Goal: Task Accomplishment & Management: Manage account settings

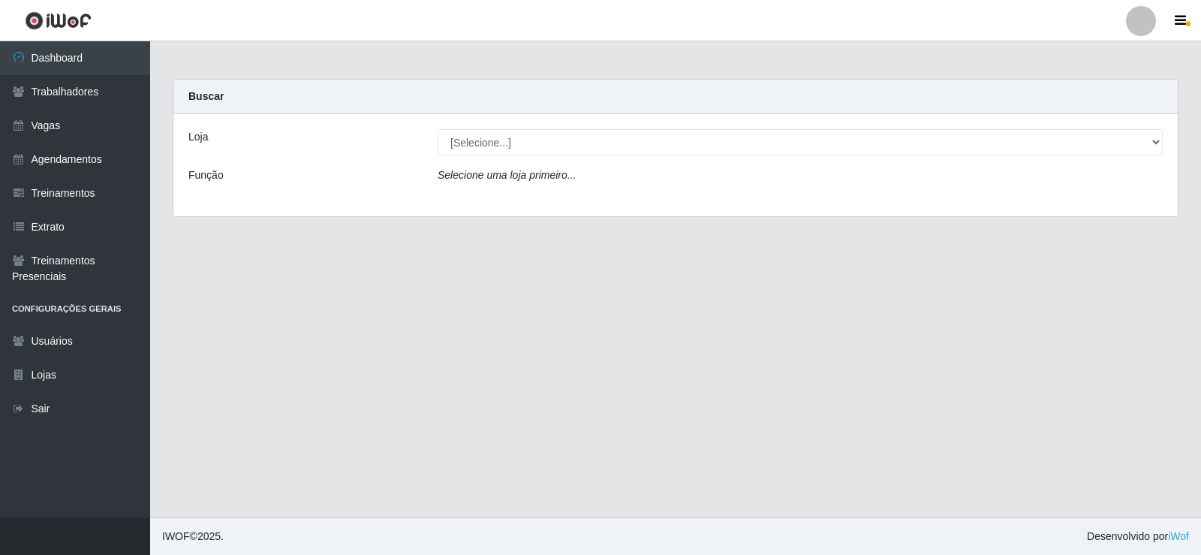
click at [546, 161] on div "Loja [Selecione...] Necão Restaurante Função Selecione uma loja primeiro..." at bounding box center [675, 165] width 1004 height 102
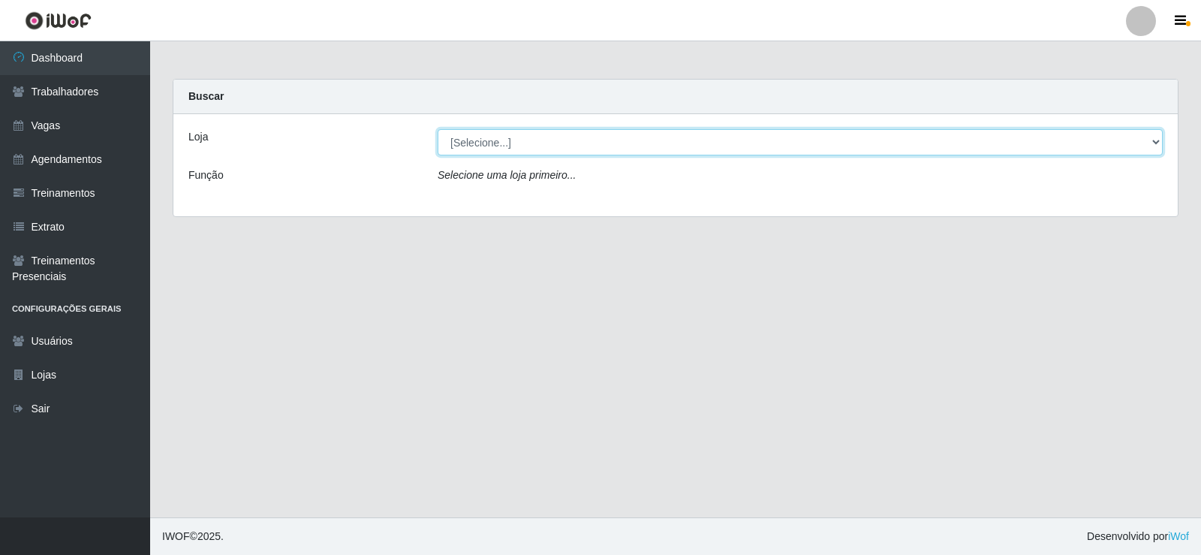
click at [562, 145] on select "[Selecione...] Necão Restaurante" at bounding box center [800, 142] width 725 height 26
select select "334"
click at [438, 129] on select "[Selecione...] Necão Restaurante" at bounding box center [800, 142] width 725 height 26
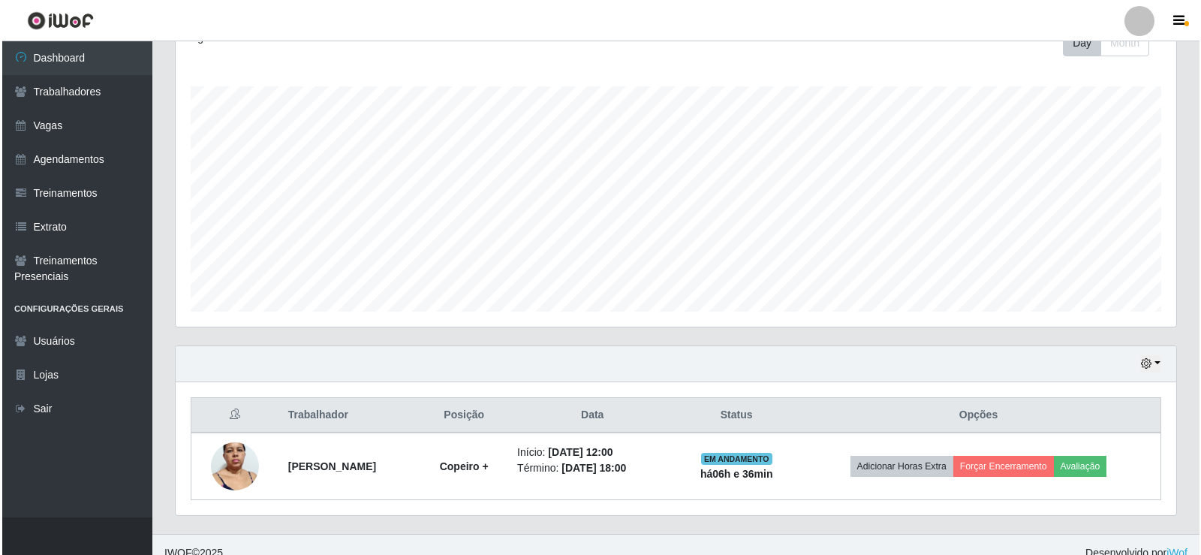
scroll to position [242, 0]
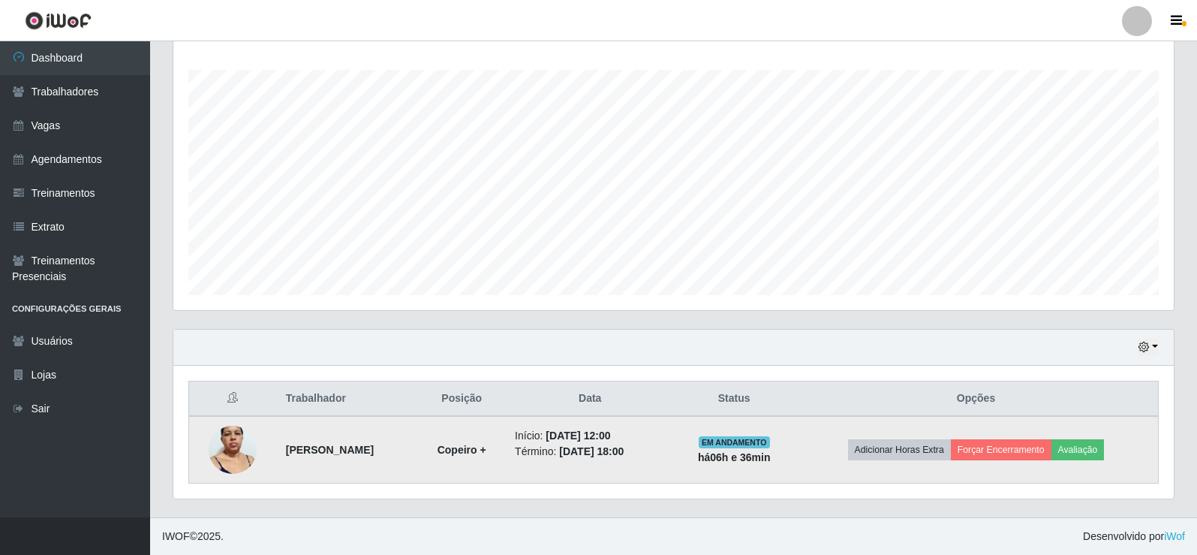
click at [991, 438] on td "Adicionar Horas Extra Forçar Encerramento Avaliação" at bounding box center [976, 450] width 364 height 68
click at [985, 453] on button "Forçar Encerramento" at bounding box center [1001, 449] width 101 height 21
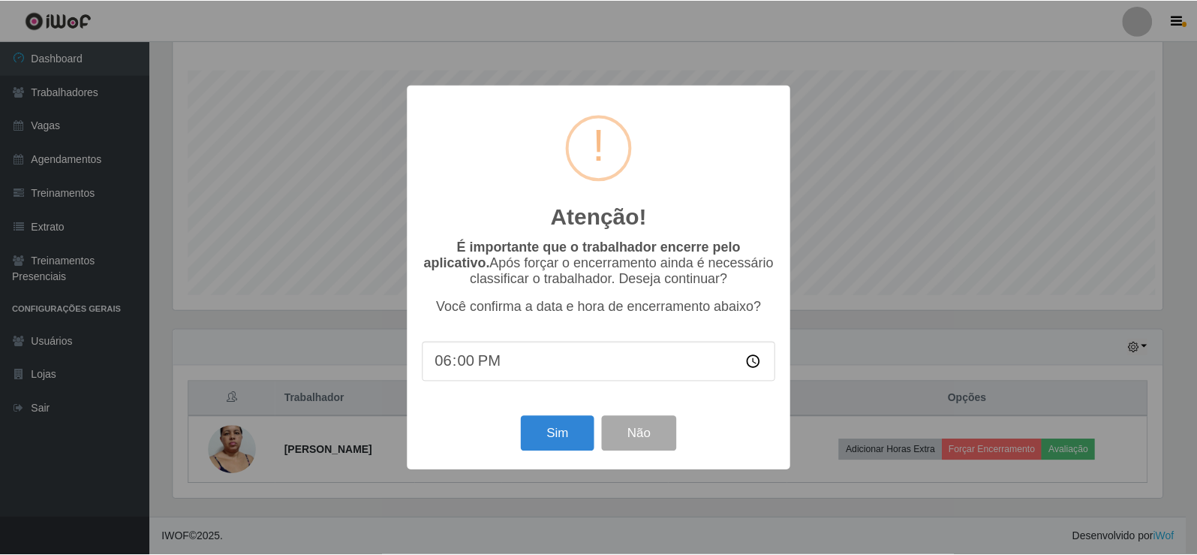
scroll to position [311, 993]
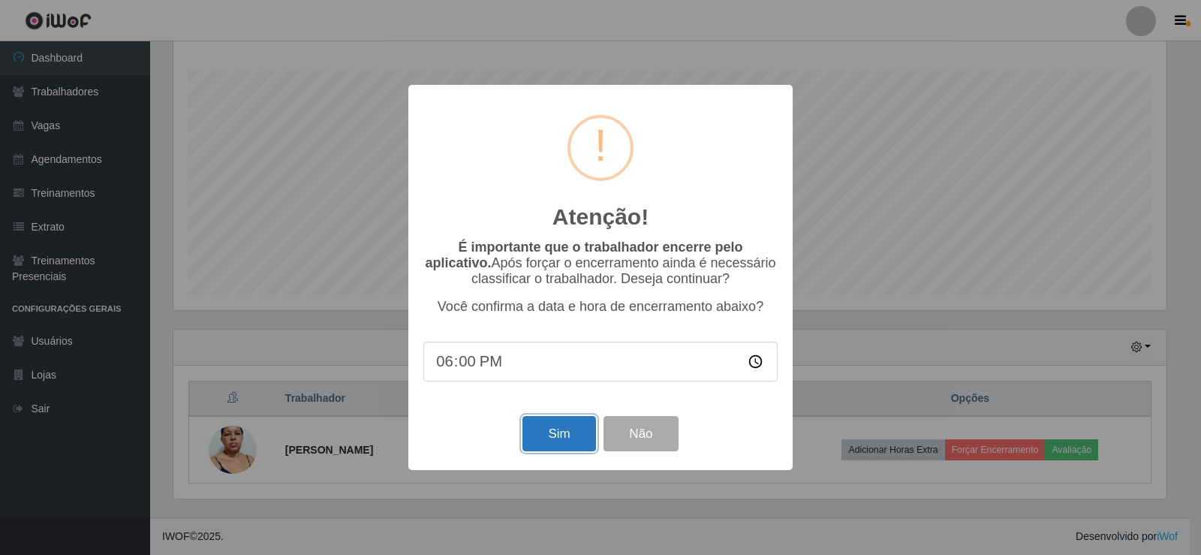
click at [540, 448] on button "Sim" at bounding box center [558, 433] width 73 height 35
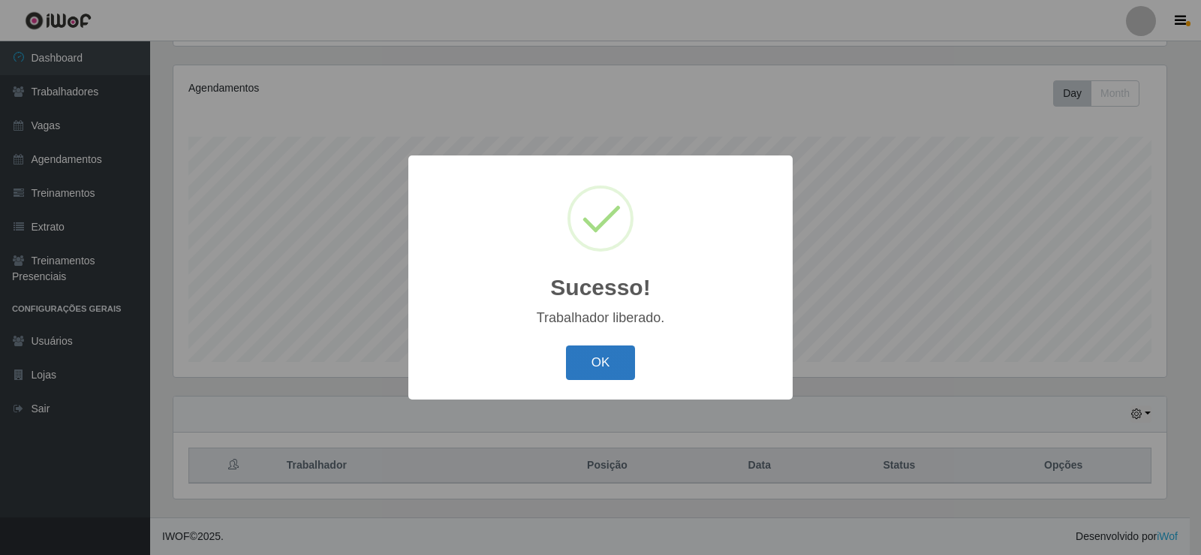
click at [591, 375] on button "OK" at bounding box center [601, 362] width 70 height 35
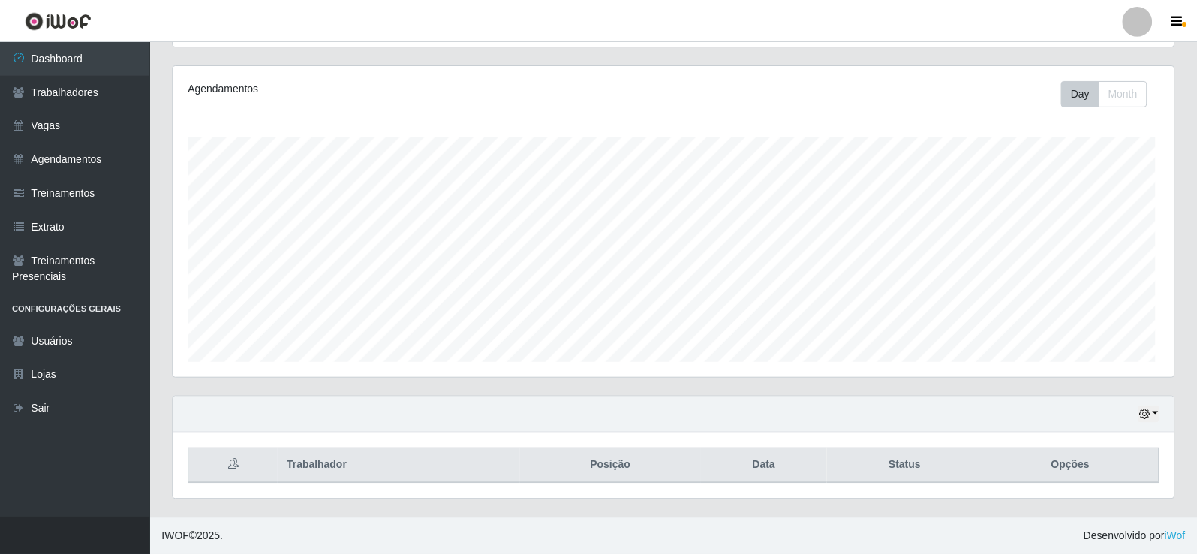
scroll to position [311, 1000]
click at [85, 149] on link "Agendamentos" at bounding box center [75, 160] width 150 height 34
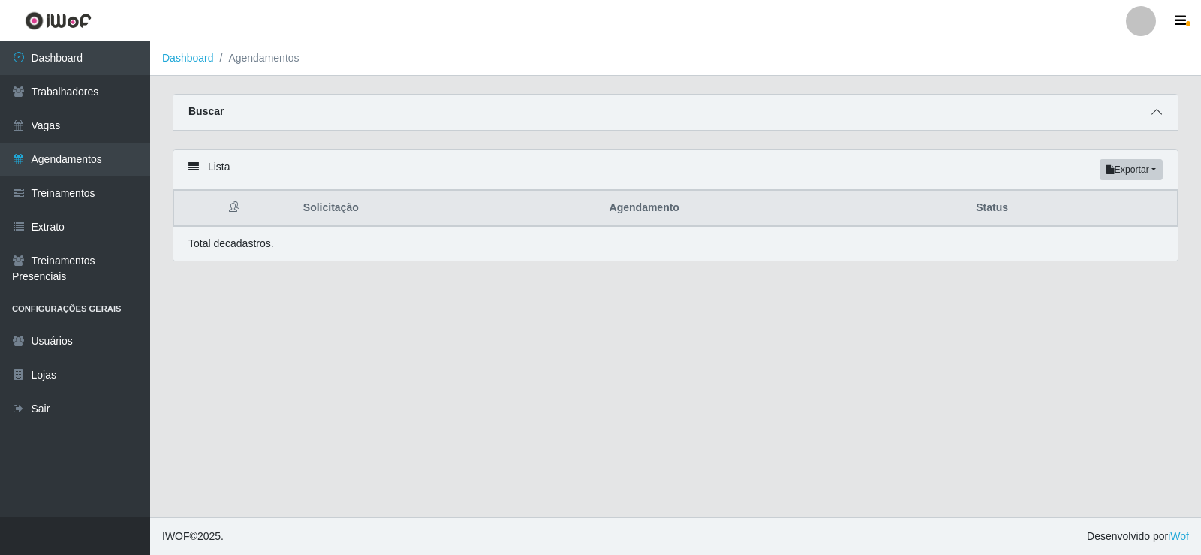
click at [1158, 106] on span at bounding box center [1156, 112] width 18 height 17
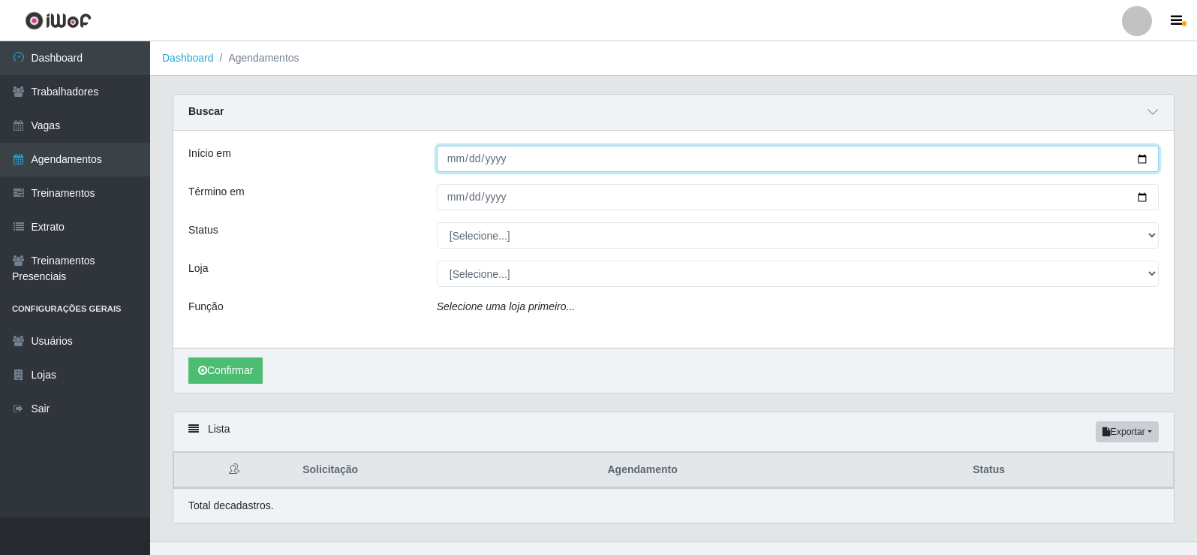
click at [1138, 161] on input "Início em" at bounding box center [798, 159] width 722 height 26
type input "[DATE]"
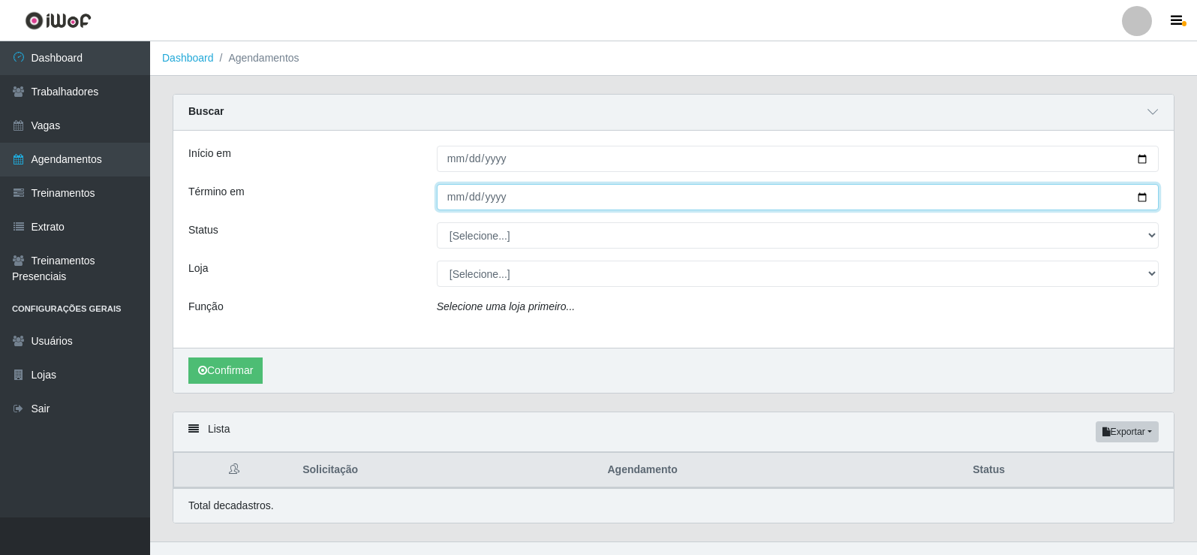
click at [1138, 192] on input "Término em" at bounding box center [798, 197] width 722 height 26
type input "[DATE]"
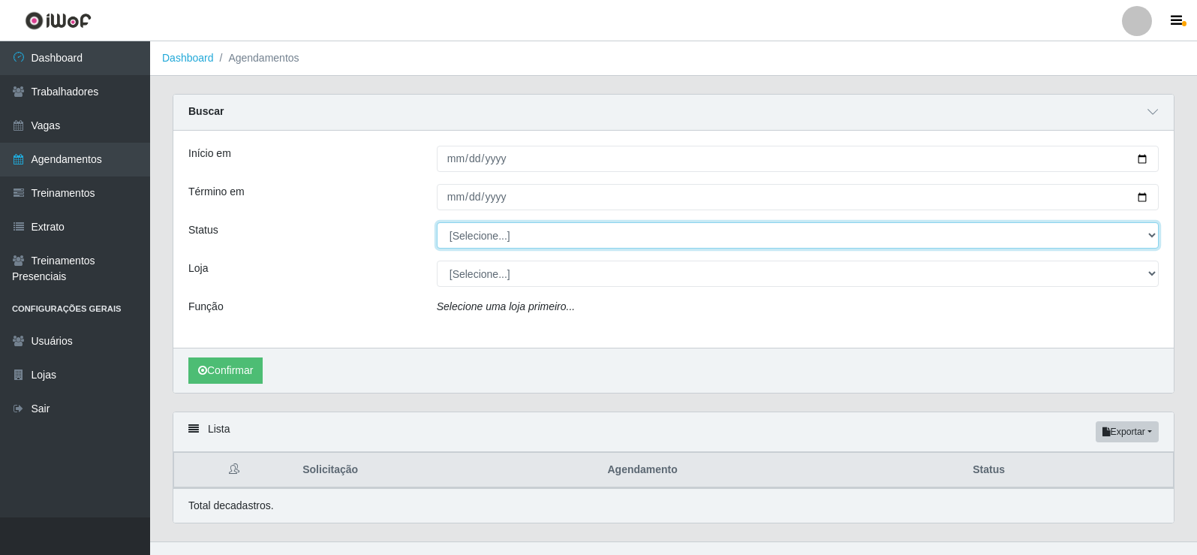
click at [474, 245] on select "[Selecione...] AGENDADO AGUARDANDO LIBERAR EM ANDAMENTO EM REVISÃO FINALIZADO C…" at bounding box center [798, 235] width 722 height 26
select select "AGENDADO"
click at [437, 223] on select "[Selecione...] AGENDADO AGUARDANDO LIBERAR EM ANDAMENTO EM REVISÃO FINALIZADO C…" at bounding box center [798, 235] width 722 height 26
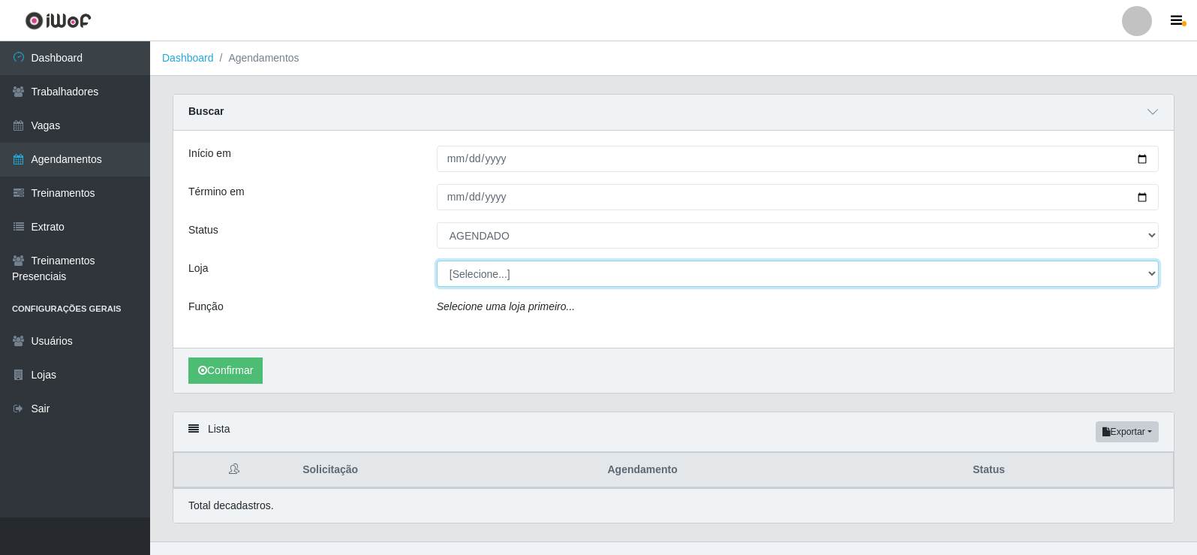
click at [477, 277] on select "[Selecione...] Necão Restaurante" at bounding box center [798, 273] width 722 height 26
select select "334"
click at [437, 261] on select "[Selecione...] Necão Restaurante" at bounding box center [798, 273] width 722 height 26
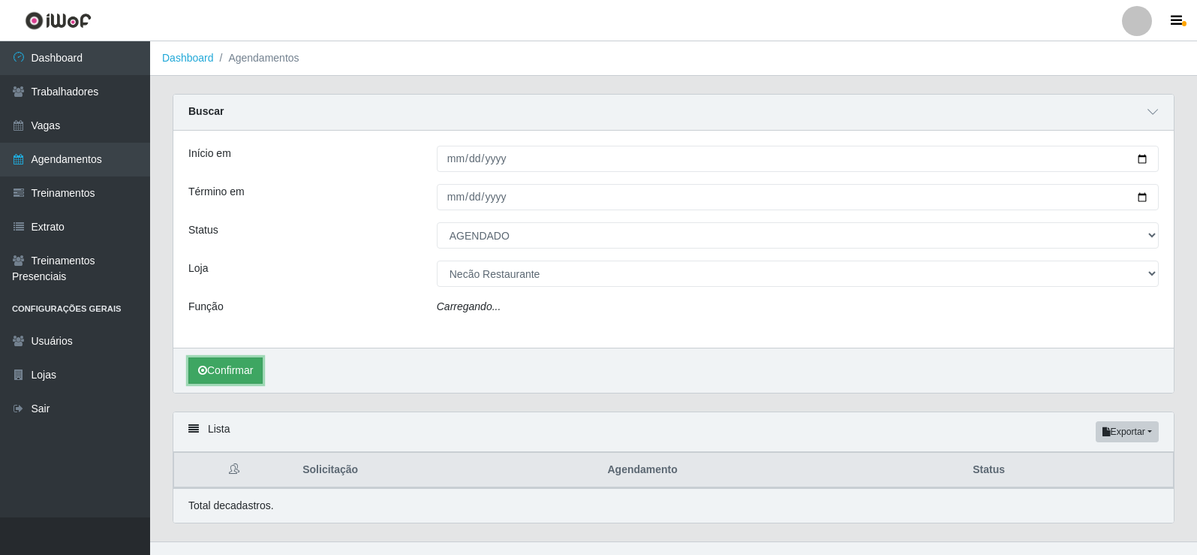
click at [197, 376] on button "Confirmar" at bounding box center [225, 370] width 74 height 26
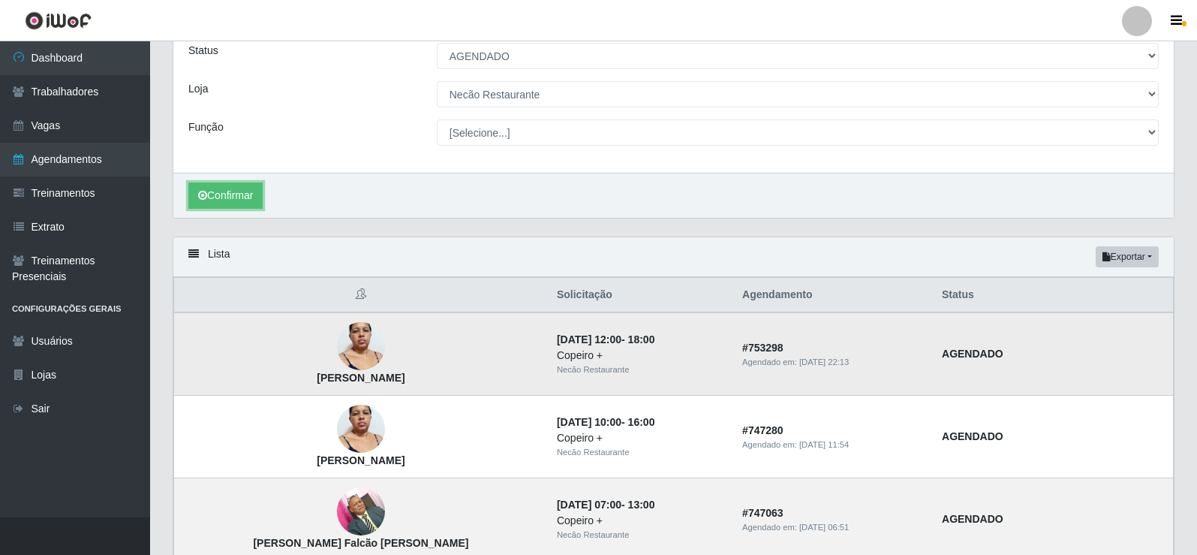
scroll to position [206, 0]
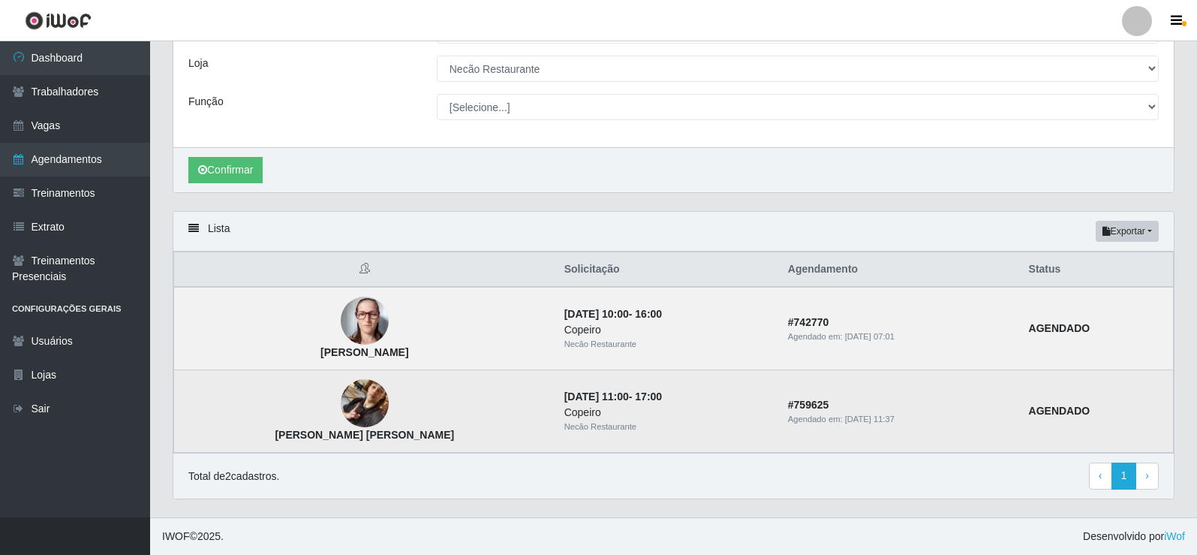
click at [341, 396] on img at bounding box center [365, 404] width 48 height 86
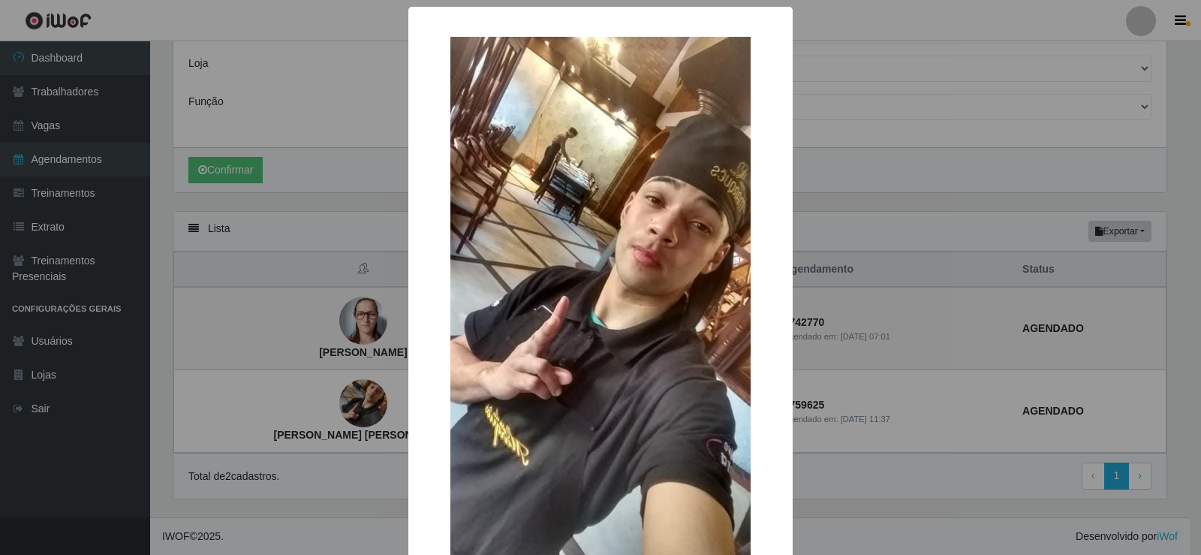
click at [988, 343] on div "× [PERSON_NAME] [PERSON_NAME] OK Cancel" at bounding box center [600, 277] width 1201 height 555
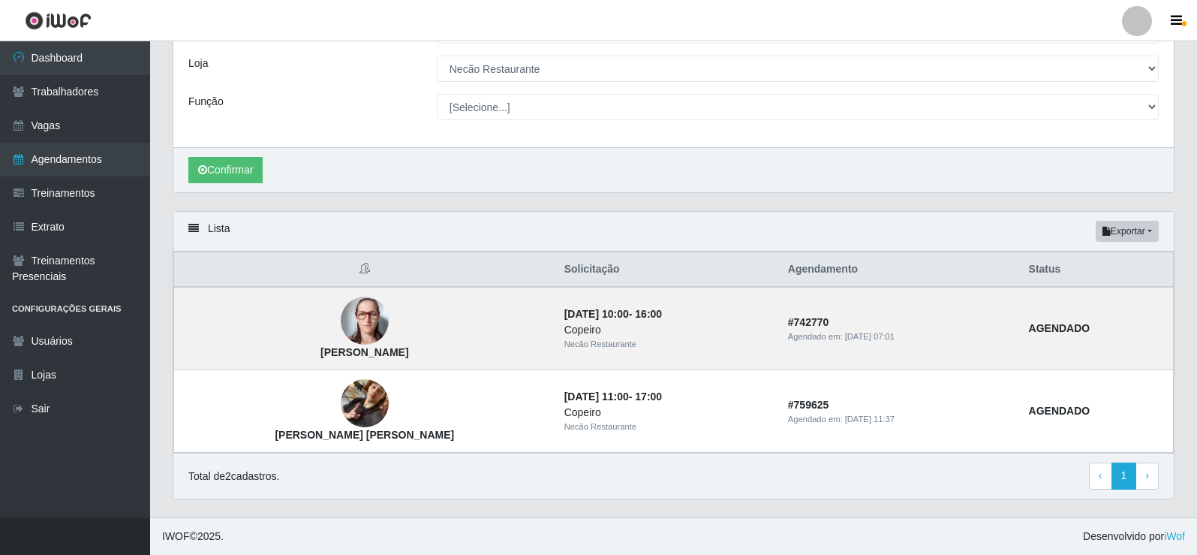
scroll to position [131, 0]
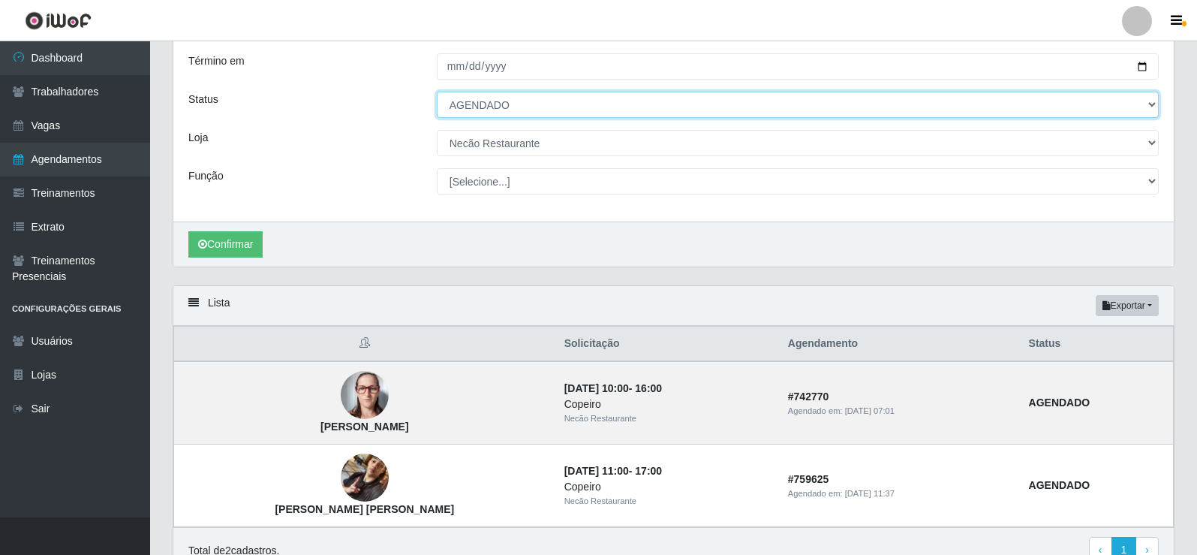
click at [618, 107] on select "[Selecione...] AGENDADO AGUARDANDO LIBERAR EM ANDAMENTO EM REVISÃO FINALIZADO C…" at bounding box center [798, 105] width 722 height 26
select select "CANCELADO"
click at [437, 92] on select "[Selecione...] AGENDADO AGUARDANDO LIBERAR EM ANDAMENTO EM REVISÃO FINALIZADO C…" at bounding box center [798, 105] width 722 height 26
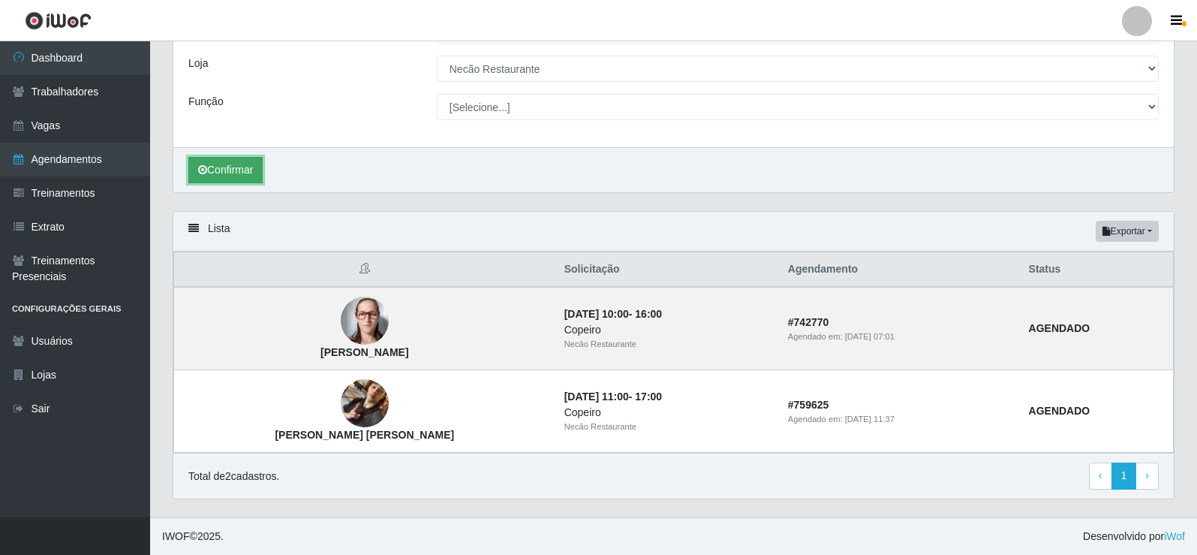
click at [238, 170] on button "Confirmar" at bounding box center [225, 170] width 74 height 26
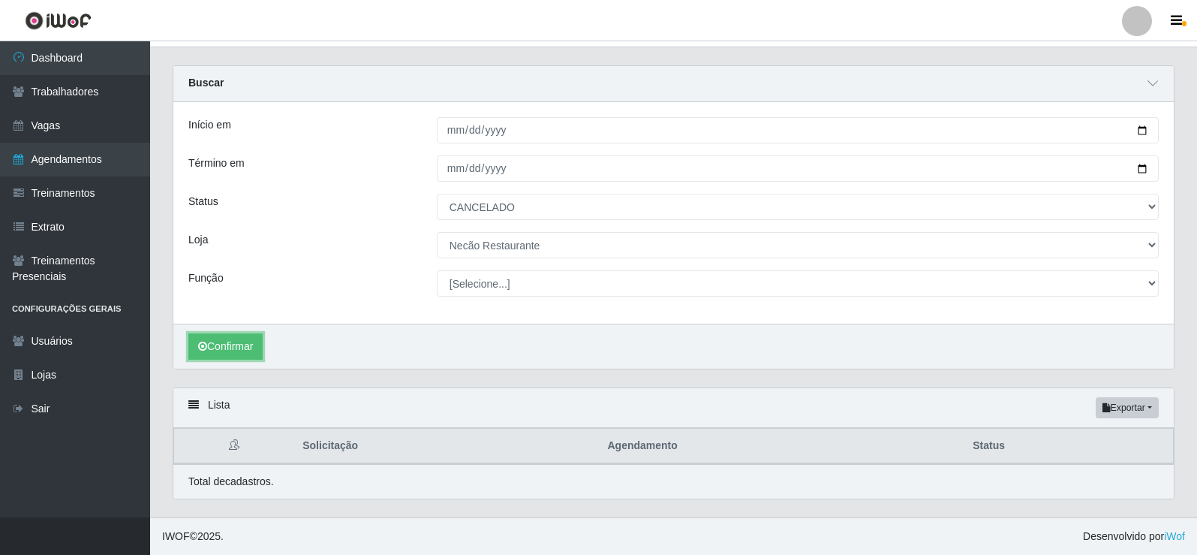
scroll to position [123, 0]
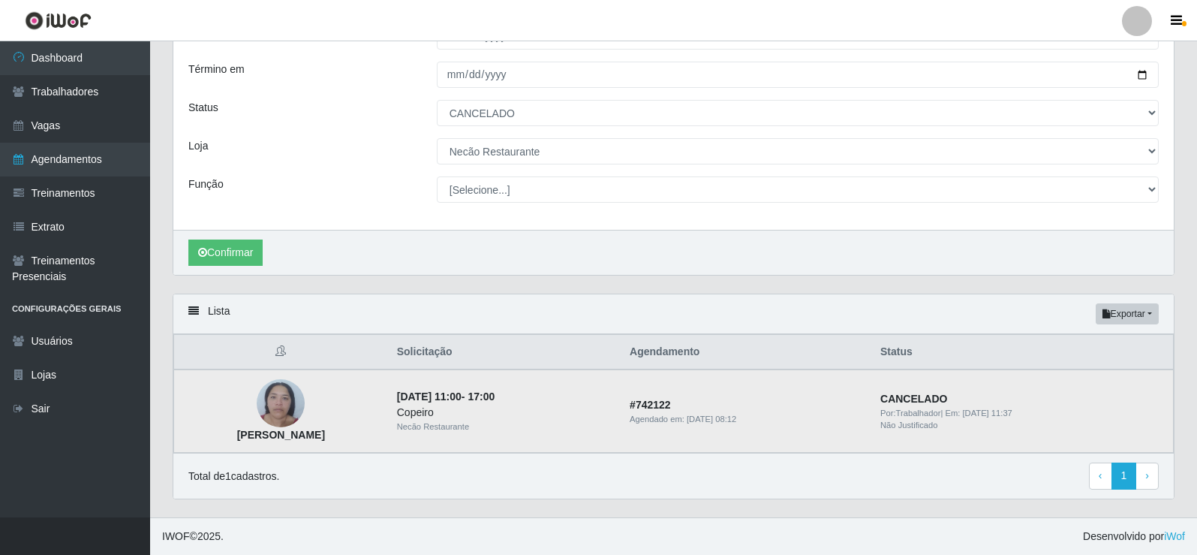
click at [290, 394] on img at bounding box center [281, 403] width 48 height 64
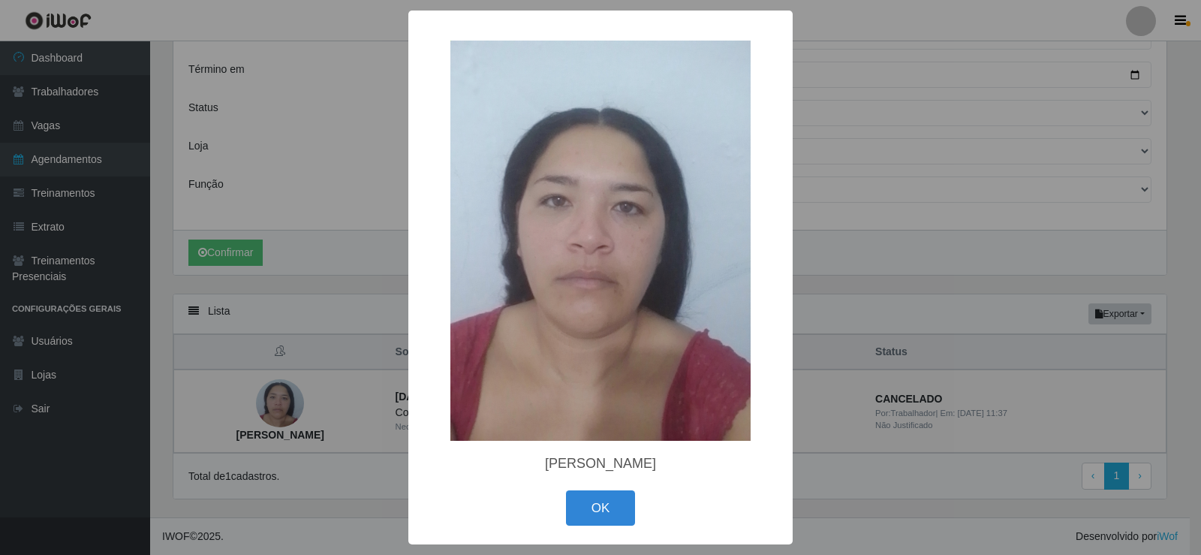
click at [335, 281] on div "× [PERSON_NAME] OK Cancel" at bounding box center [600, 277] width 1201 height 555
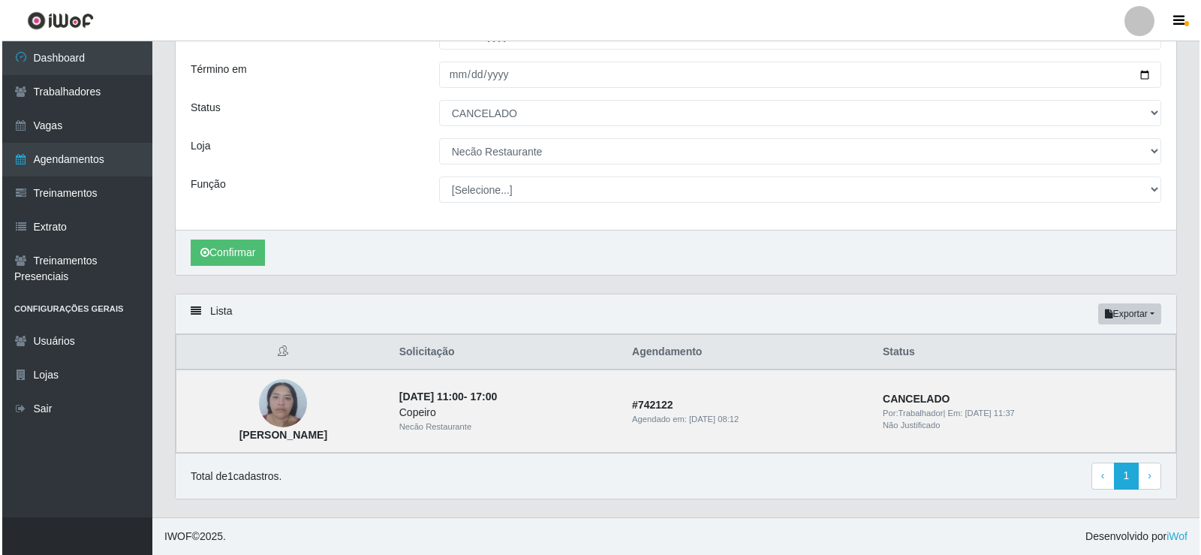
scroll to position [0, 0]
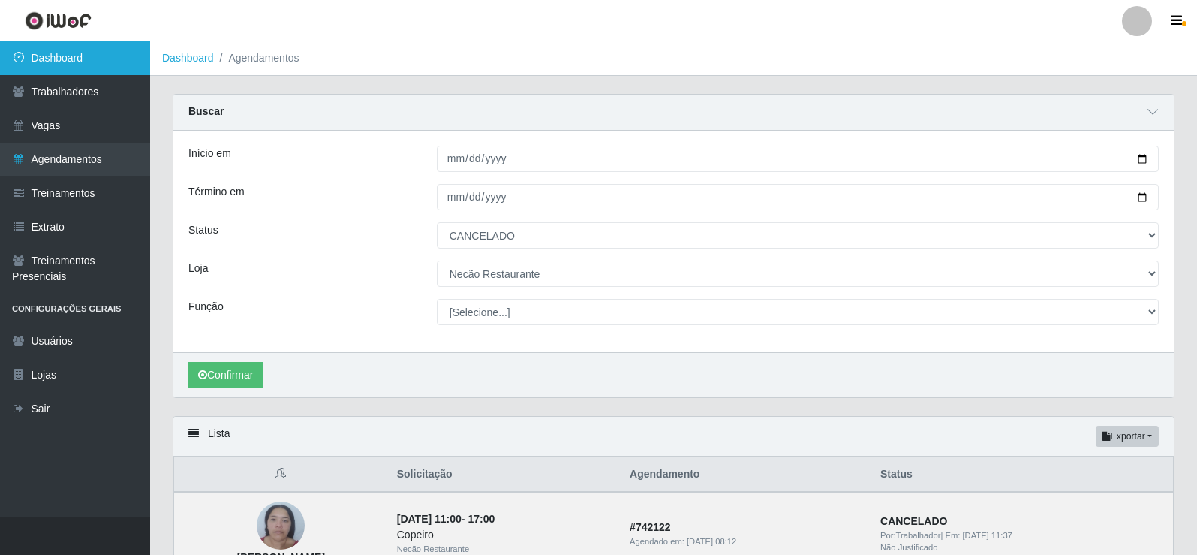
click at [73, 58] on link "Dashboard" at bounding box center [75, 58] width 150 height 34
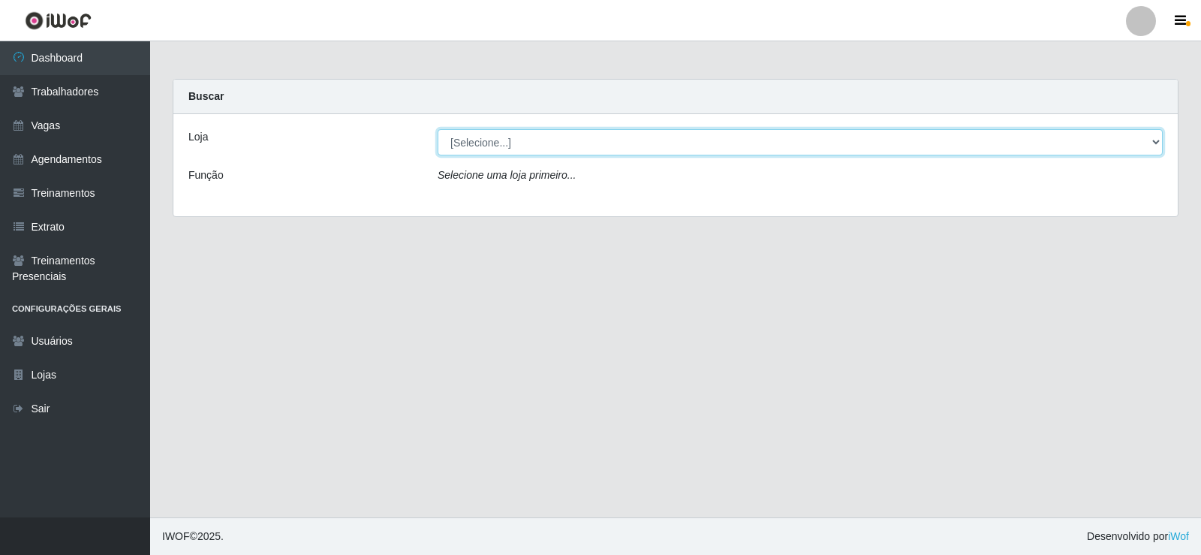
click at [492, 149] on select "[Selecione...] Necão Restaurante" at bounding box center [800, 142] width 725 height 26
select select "334"
click at [438, 129] on select "[Selecione...] Necão Restaurante" at bounding box center [800, 142] width 725 height 26
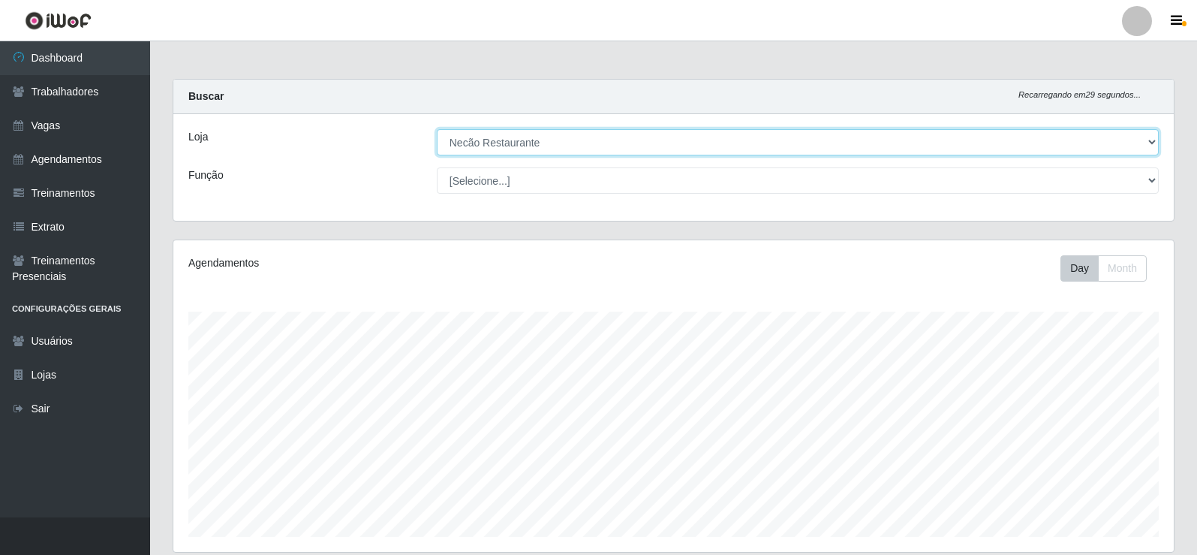
scroll to position [311, 1000]
